Goal: Find specific page/section: Find specific page/section

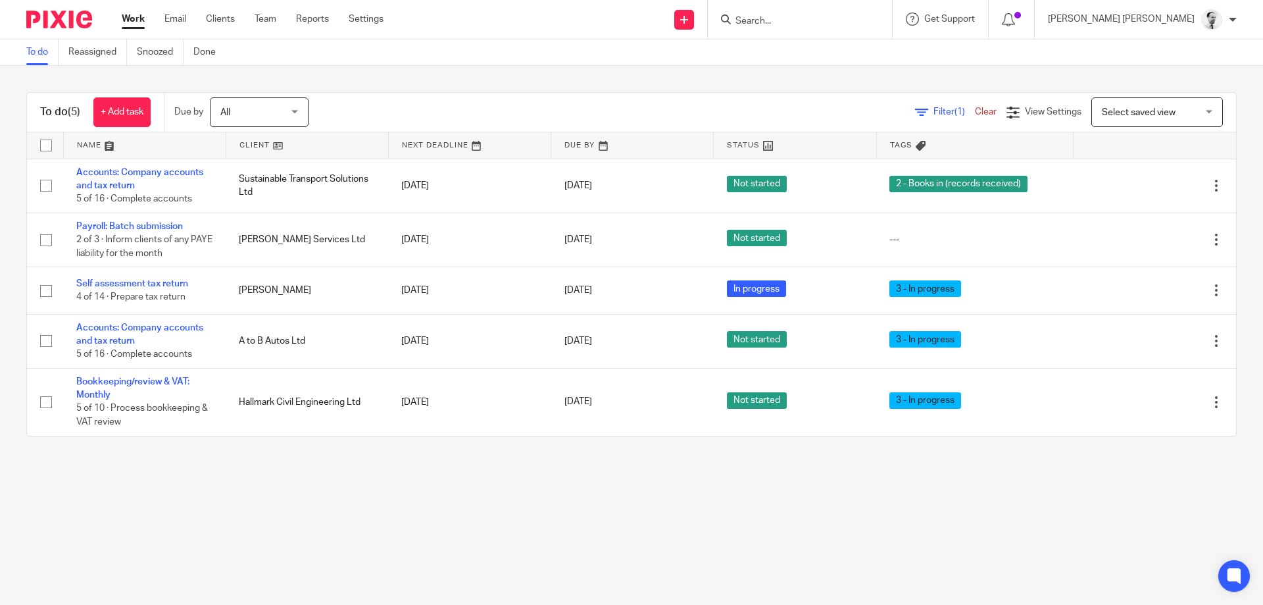
click at [853, 21] on input "Search" at bounding box center [793, 22] width 118 height 12
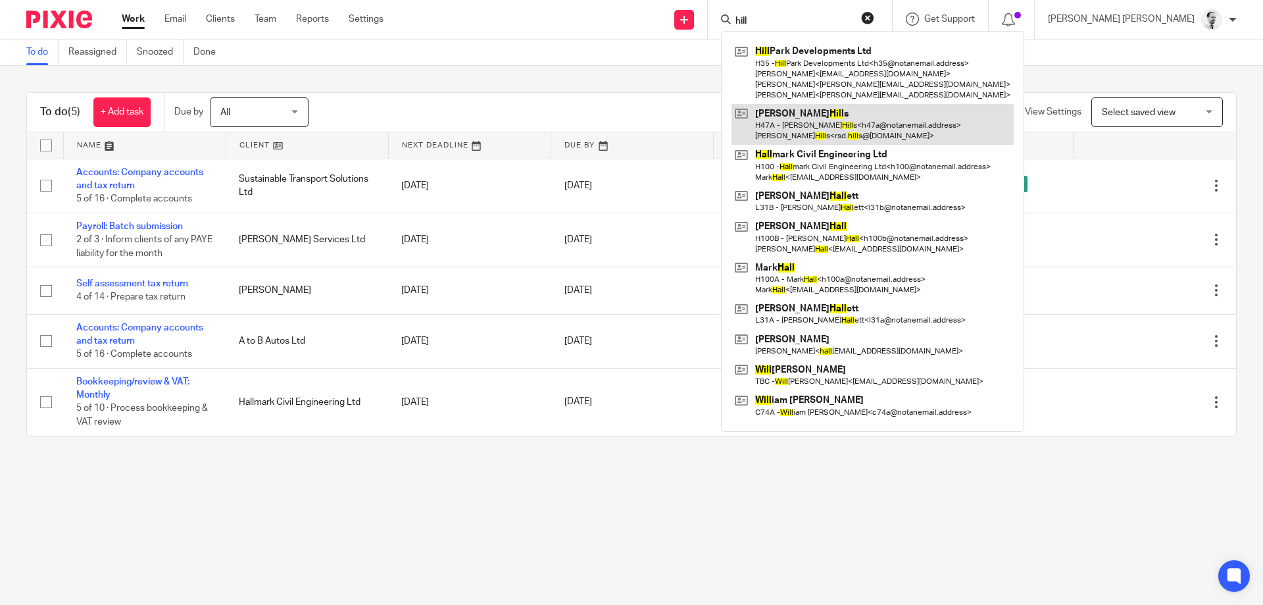
type input "hill"
click at [1021, 24] on div at bounding box center [1011, 19] width 19 height 14
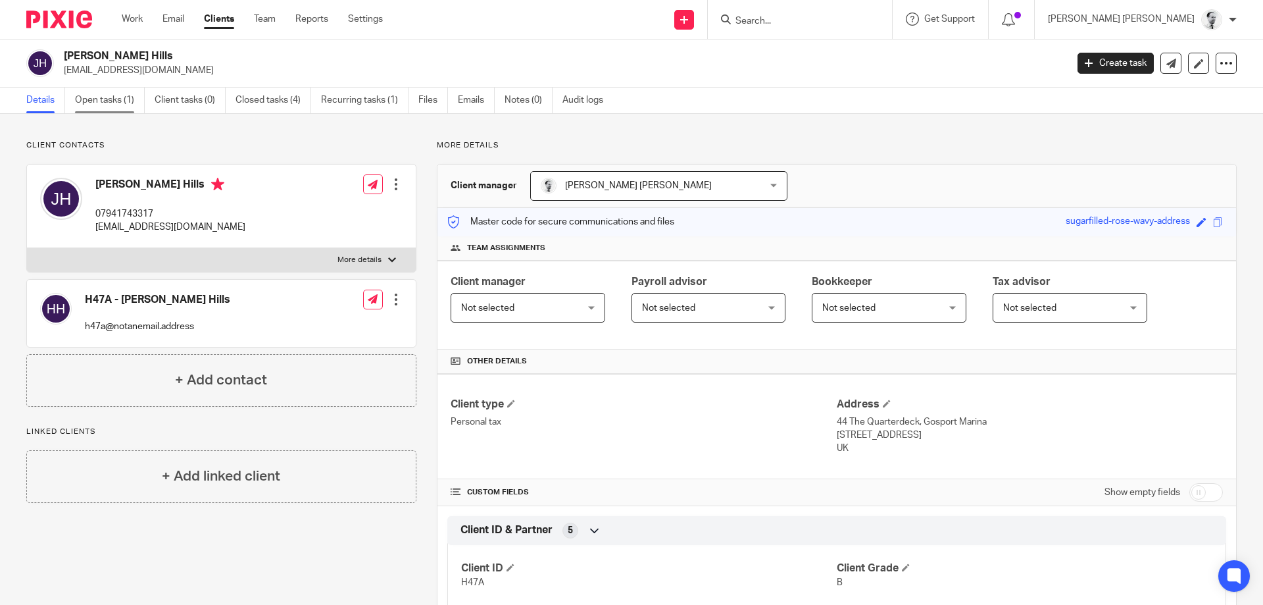
click at [86, 97] on link "Open tasks (1)" at bounding box center [110, 101] width 70 height 26
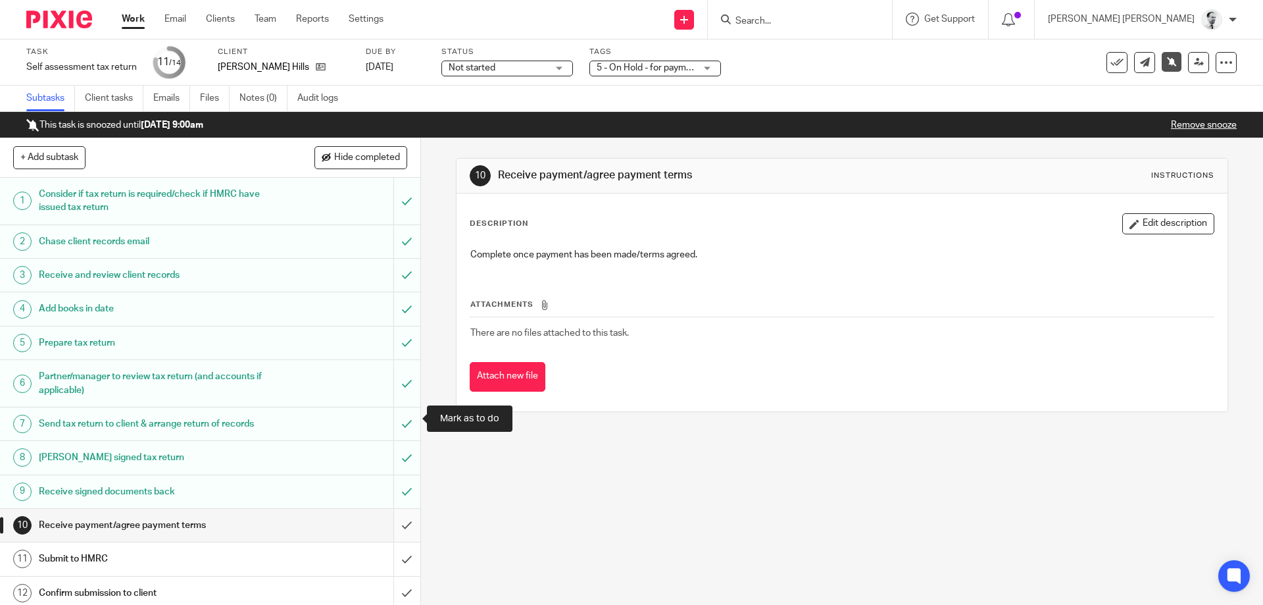
scroll to position [73, 0]
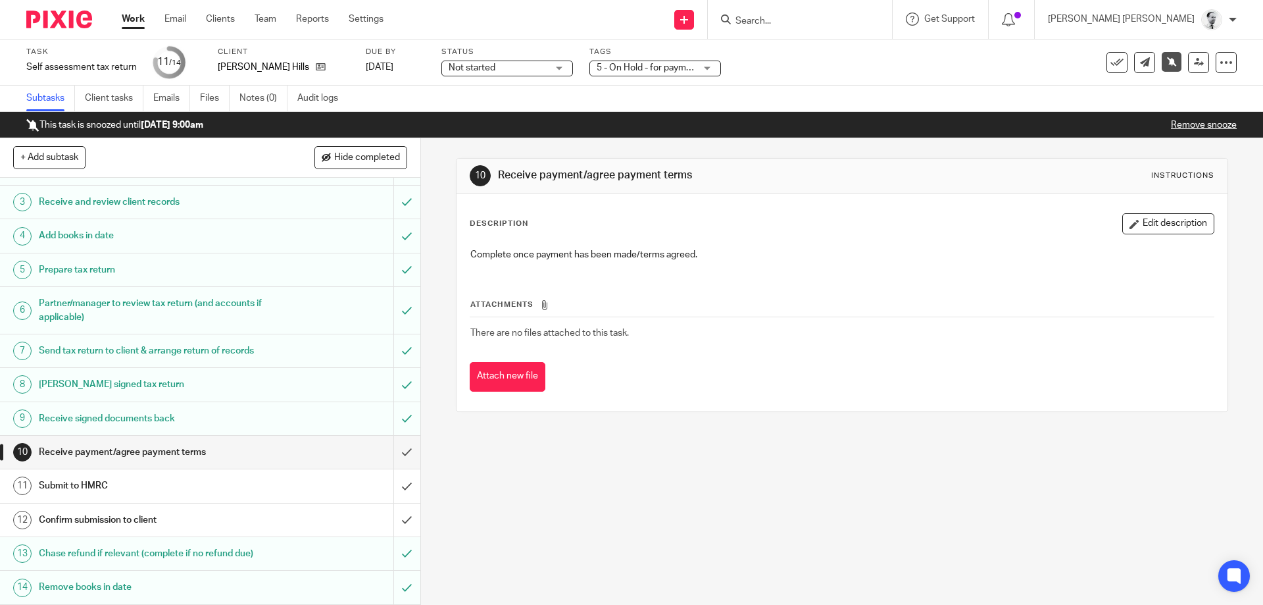
click at [137, 16] on link "Work" at bounding box center [133, 19] width 23 height 13
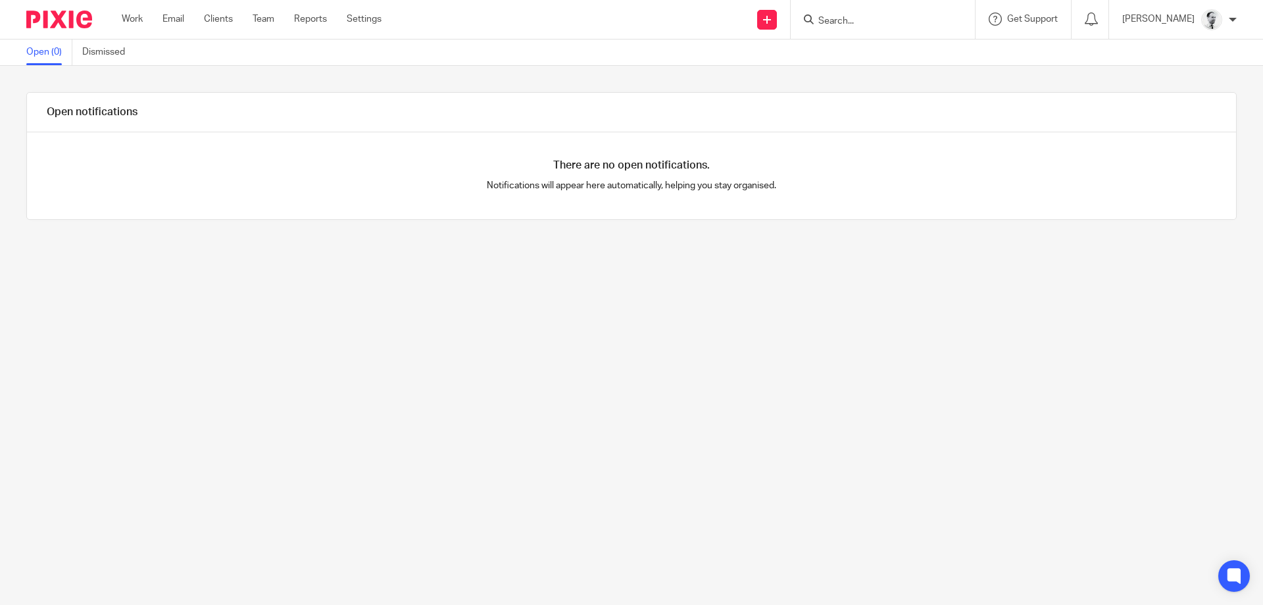
click at [116, 20] on div "Work Email Clients Team Reports Settings Work Email Clients Team Reports Settin…" at bounding box center [255, 19] width 293 height 39
click at [142, 16] on link "Work" at bounding box center [132, 19] width 21 height 13
